Goal: Task Accomplishment & Management: Manage account settings

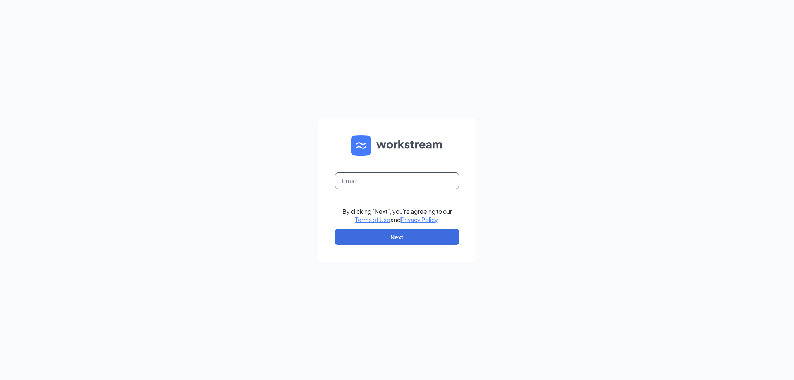
click at [416, 183] on input "text" at bounding box center [397, 180] width 124 height 17
type input "watsonaz@firehousesubs.com"
click at [410, 243] on button "Next" at bounding box center [397, 237] width 124 height 17
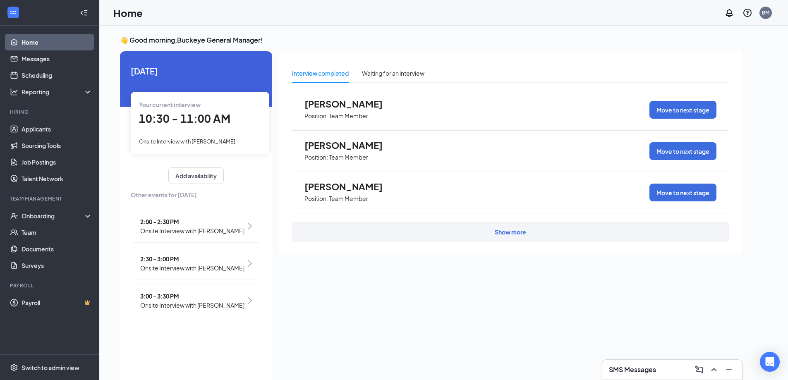
click at [144, 116] on span "10:30 - 11:00 AM" at bounding box center [184, 119] width 91 height 14
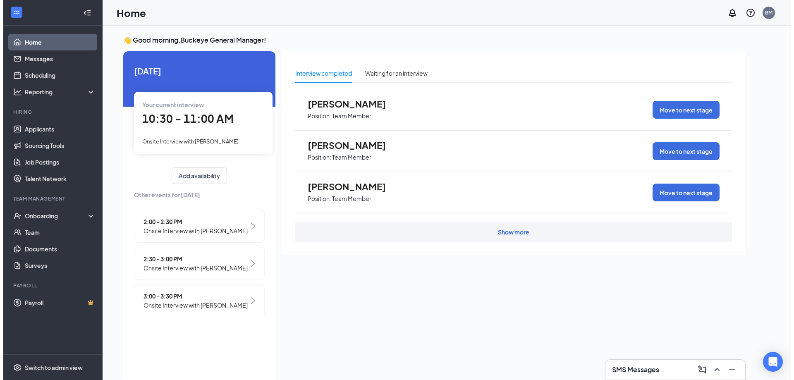
scroll to position [3, 0]
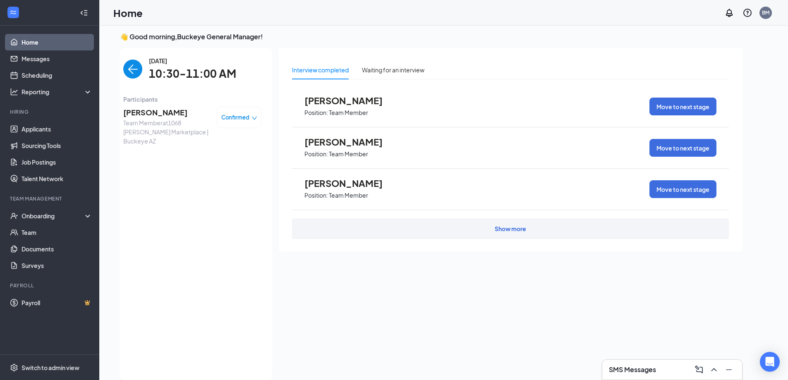
click at [155, 110] on span "[PERSON_NAME]" at bounding box center [166, 113] width 87 height 12
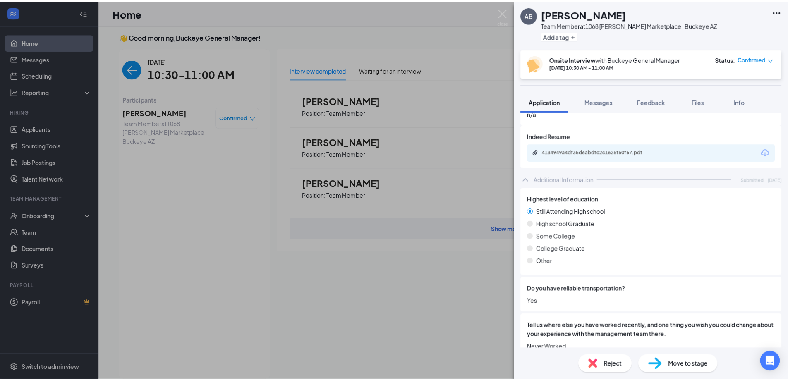
scroll to position [378, 0]
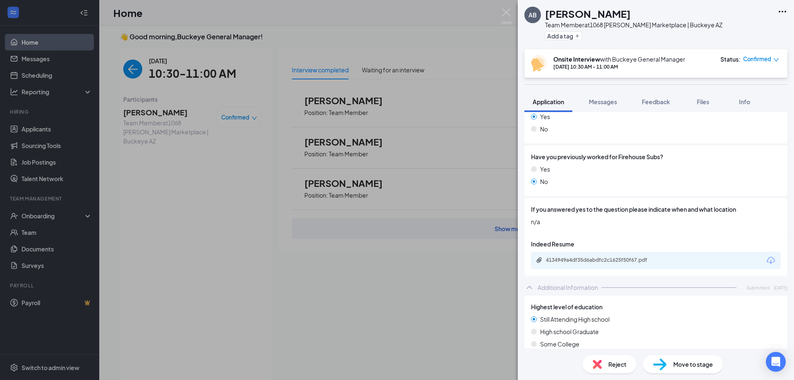
click at [217, 232] on div "AB [PERSON_NAME] Team Member at 1068 [PERSON_NAME] Marketplace | Buckeye AZ Add…" at bounding box center [397, 190] width 794 height 380
